Goal: Feedback & Contribution: Leave review/rating

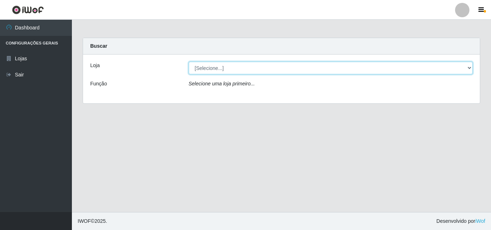
click at [471, 68] on select "[Selecione...] BomQueSó Agreste - Loja 3" at bounding box center [331, 68] width 284 height 13
select select "215"
click at [189, 62] on select "[Selecione...] BomQueSó Agreste - Loja 3" at bounding box center [331, 68] width 284 height 13
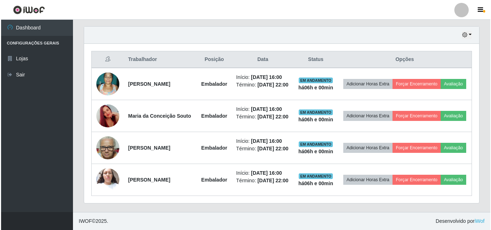
scroll to position [252, 0]
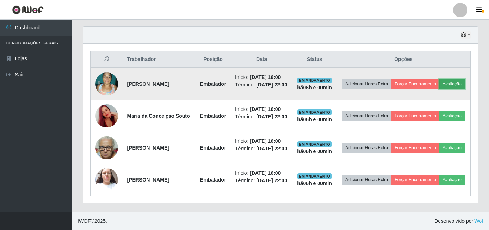
click at [440, 85] on button "Avaliação" at bounding box center [453, 84] width 26 height 10
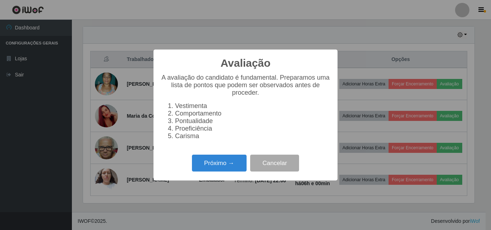
scroll to position [149, 392]
click at [213, 168] on button "Próximo →" at bounding box center [219, 163] width 55 height 17
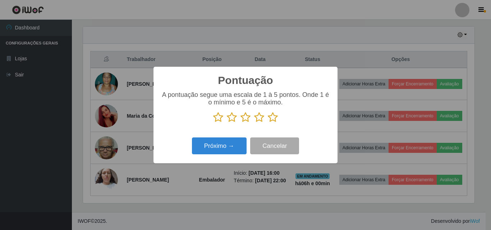
scroll to position [359432, 359189]
click at [272, 115] on icon at bounding box center [273, 117] width 10 height 11
click at [268, 123] on input "radio" at bounding box center [268, 123] width 0 height 0
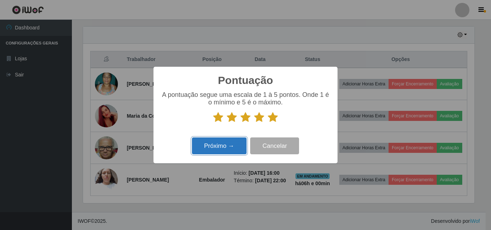
click at [239, 142] on button "Próximo →" at bounding box center [219, 146] width 55 height 17
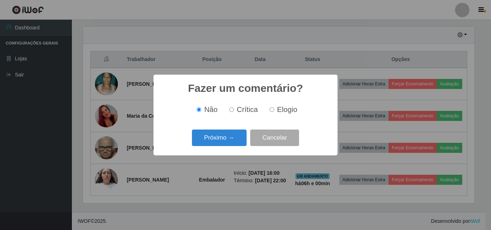
click at [280, 111] on span "Elogio" at bounding box center [287, 110] width 20 height 8
click at [274, 111] on input "Elogio" at bounding box center [272, 110] width 5 height 5
radio input "true"
click at [238, 136] on button "Próximo →" at bounding box center [219, 138] width 55 height 17
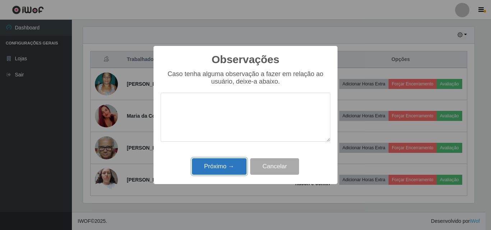
click at [222, 165] on button "Próximo →" at bounding box center [219, 167] width 55 height 17
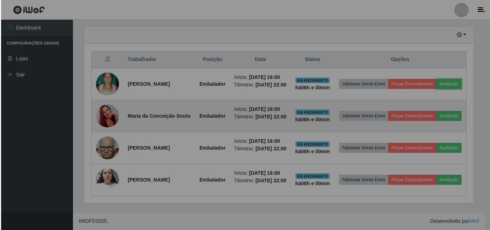
scroll to position [149, 395]
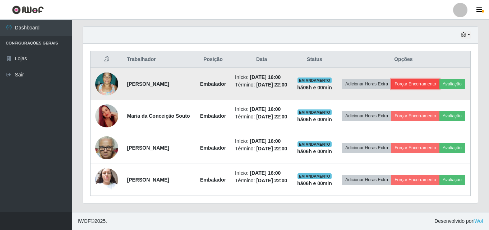
click at [440, 79] on button "Forçar Encerramento" at bounding box center [416, 84] width 48 height 10
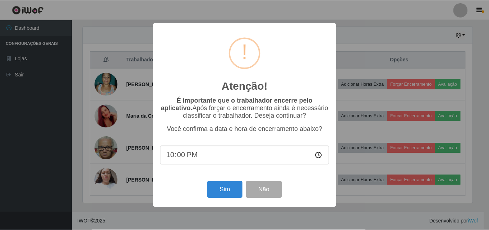
scroll to position [149, 392]
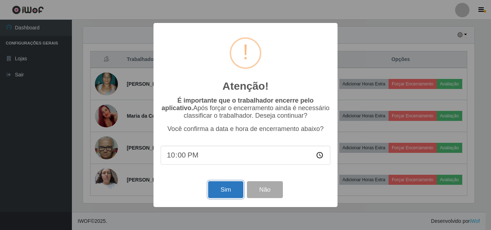
click at [228, 192] on button "Sim" at bounding box center [225, 190] width 35 height 17
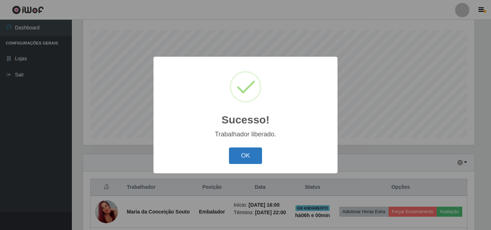
click at [245, 156] on button "OK" at bounding box center [245, 156] width 33 height 17
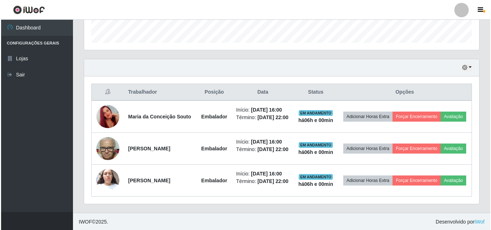
scroll to position [227, 0]
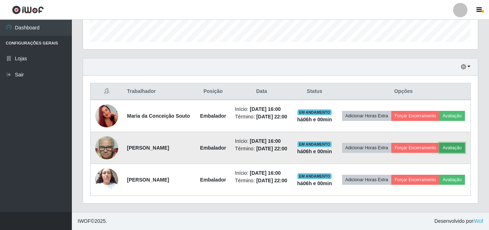
click at [440, 148] on button "Avaliação" at bounding box center [453, 148] width 26 height 10
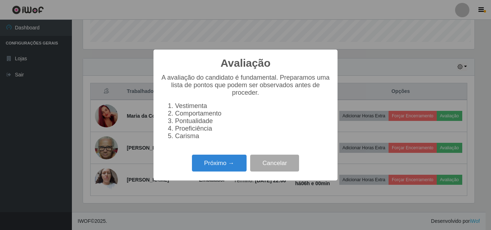
scroll to position [149, 392]
click at [227, 171] on button "Próximo →" at bounding box center [219, 163] width 55 height 17
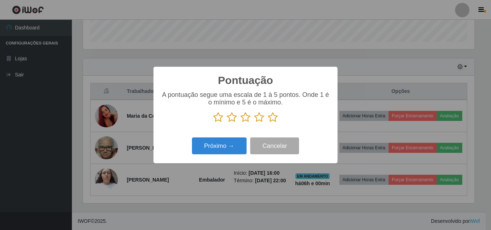
scroll to position [359432, 359189]
click at [270, 117] on icon at bounding box center [273, 117] width 10 height 11
click at [268, 123] on input "radio" at bounding box center [268, 123] width 0 height 0
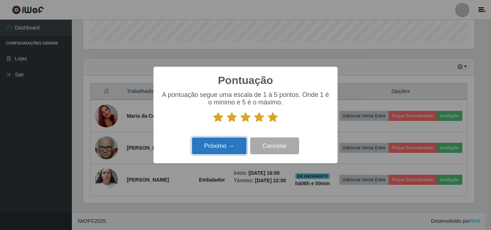
click at [206, 153] on button "Próximo →" at bounding box center [219, 146] width 55 height 17
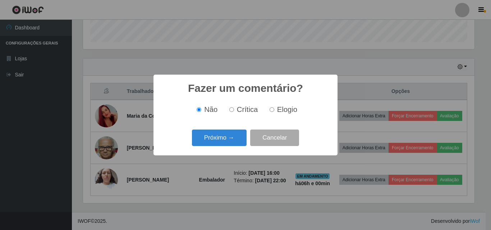
click at [274, 114] on label "Elogio" at bounding box center [282, 110] width 31 height 8
click at [274, 112] on input "Elogio" at bounding box center [272, 110] width 5 height 5
radio input "true"
click at [211, 137] on button "Próximo →" at bounding box center [219, 138] width 55 height 17
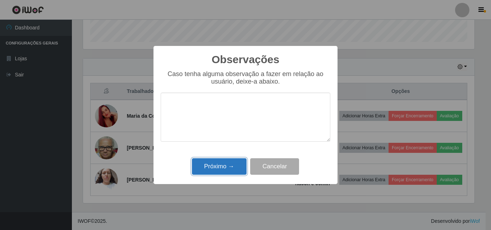
click at [224, 166] on button "Próximo →" at bounding box center [219, 167] width 55 height 17
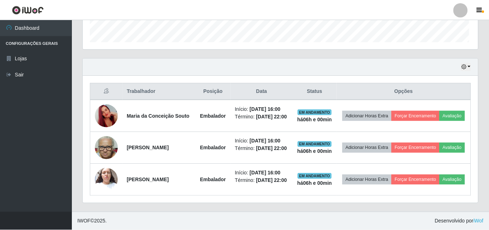
scroll to position [149, 395]
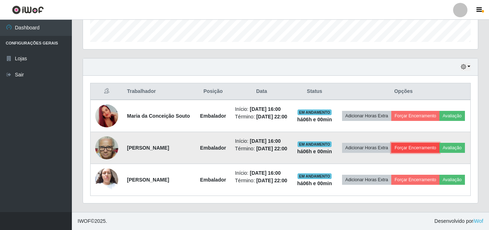
click at [440, 143] on button "Forçar Encerramento" at bounding box center [416, 148] width 48 height 10
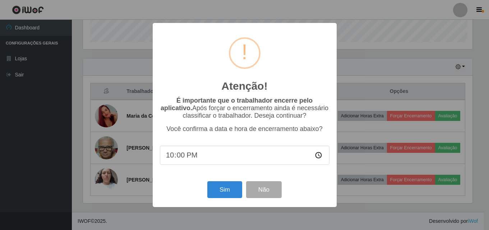
scroll to position [0, 0]
click at [216, 187] on button "Sim" at bounding box center [225, 190] width 35 height 17
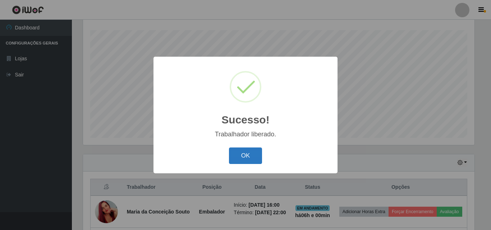
click at [251, 157] on button "OK" at bounding box center [245, 156] width 33 height 17
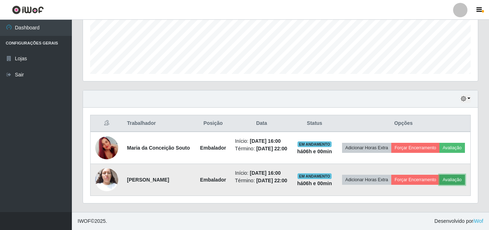
click at [440, 184] on button "Avaliação" at bounding box center [453, 180] width 26 height 10
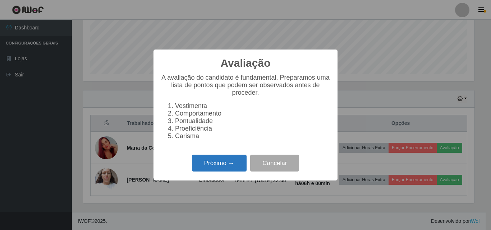
click at [233, 165] on button "Próximo →" at bounding box center [219, 163] width 55 height 17
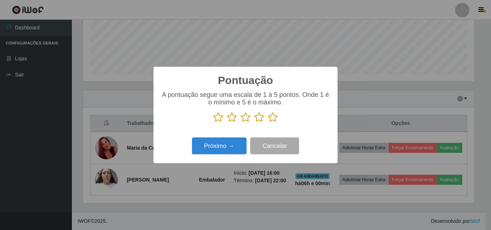
click at [274, 120] on icon at bounding box center [273, 117] width 10 height 11
click at [268, 123] on input "radio" at bounding box center [268, 123] width 0 height 0
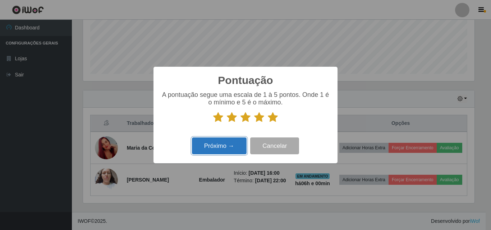
click at [236, 148] on button "Próximo →" at bounding box center [219, 146] width 55 height 17
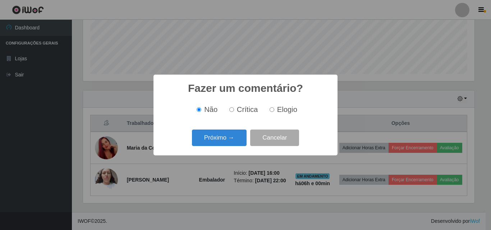
click at [296, 113] on span "Elogio" at bounding box center [287, 110] width 20 height 8
click at [274, 112] on input "Elogio" at bounding box center [272, 110] width 5 height 5
radio input "true"
click at [232, 138] on button "Próximo →" at bounding box center [219, 138] width 55 height 17
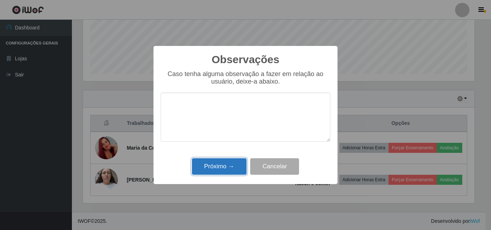
click at [225, 168] on button "Próximo →" at bounding box center [219, 167] width 55 height 17
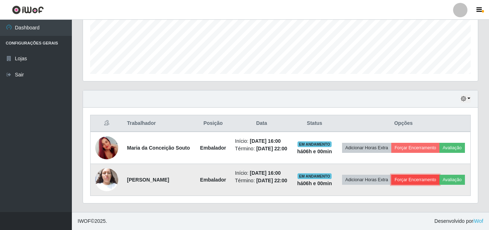
click at [440, 176] on button "Forçar Encerramento" at bounding box center [416, 180] width 48 height 10
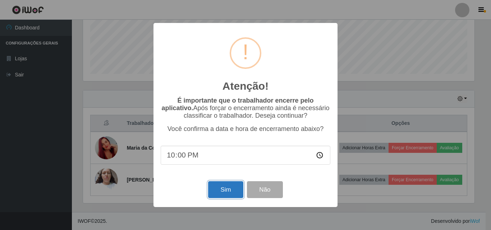
click at [235, 195] on button "Sim" at bounding box center [225, 190] width 35 height 17
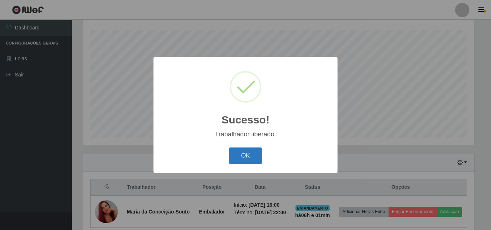
click at [237, 156] on button "OK" at bounding box center [245, 156] width 33 height 17
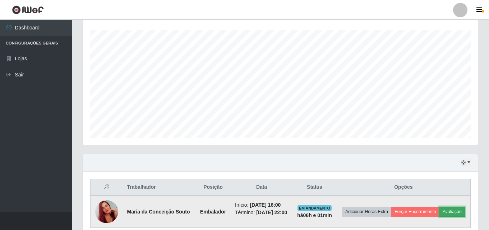
click at [440, 217] on button "Avaliação" at bounding box center [453, 212] width 26 height 10
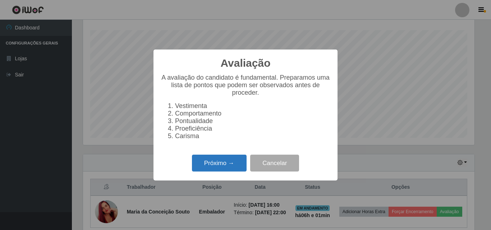
click at [202, 172] on button "Próximo →" at bounding box center [219, 163] width 55 height 17
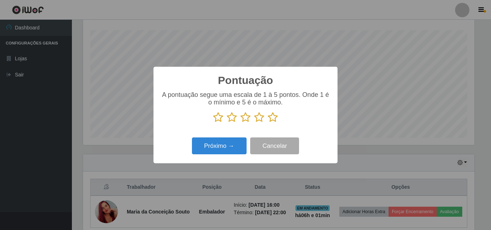
click at [273, 119] on icon at bounding box center [273, 117] width 10 height 11
click at [268, 123] on input "radio" at bounding box center [268, 123] width 0 height 0
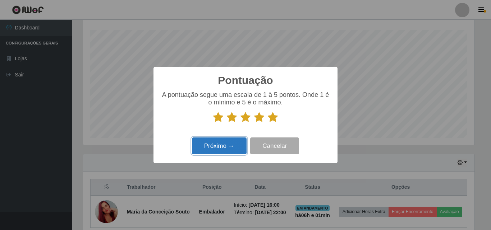
click at [231, 146] on button "Próximo →" at bounding box center [219, 146] width 55 height 17
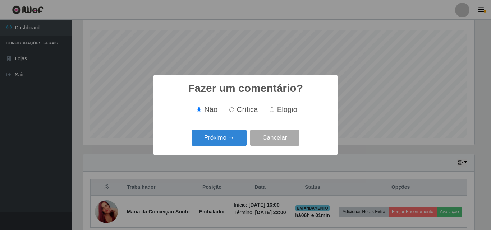
click at [287, 106] on span "Elogio" at bounding box center [287, 110] width 20 height 8
click at [274, 108] on input "Elogio" at bounding box center [272, 110] width 5 height 5
radio input "true"
click at [212, 135] on button "Próximo →" at bounding box center [219, 138] width 55 height 17
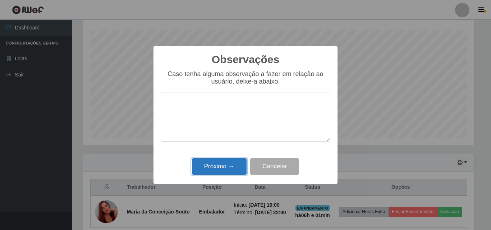
click at [230, 164] on button "Próximo →" at bounding box center [219, 167] width 55 height 17
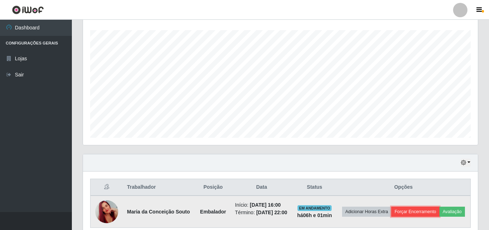
click at [440, 207] on button "Forçar Encerramento" at bounding box center [416, 212] width 48 height 10
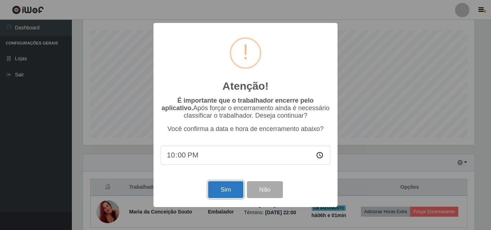
click at [238, 190] on button "Sim" at bounding box center [225, 190] width 35 height 17
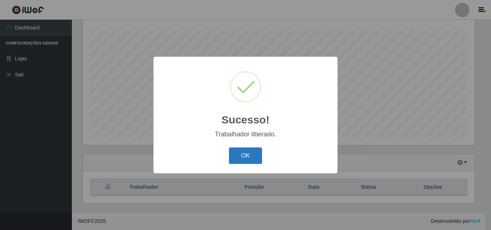
click at [256, 165] on button "OK" at bounding box center [245, 156] width 33 height 17
